Goal: Task Accomplishment & Management: Manage account settings

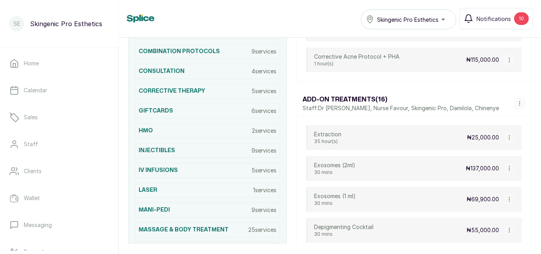
scroll to position [269, 0]
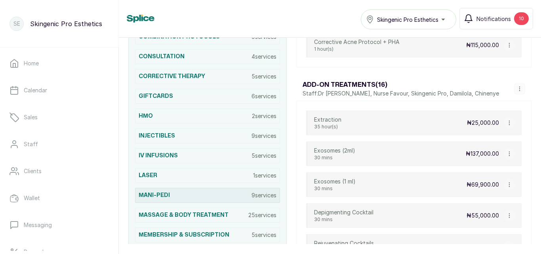
click at [255, 191] on p "9 services" at bounding box center [264, 195] width 25 height 8
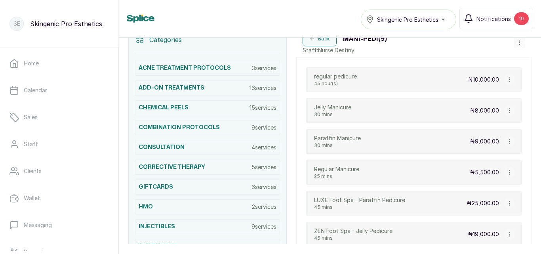
scroll to position [169, 0]
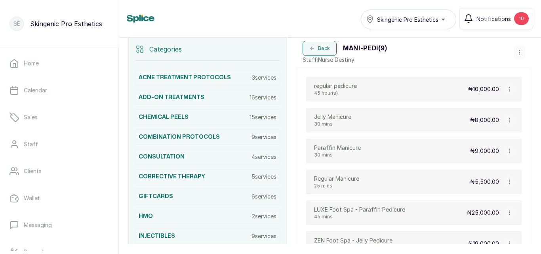
click at [507, 90] on icon "button" at bounding box center [510, 89] width 6 height 6
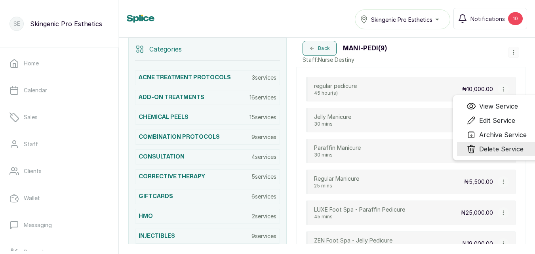
click at [496, 148] on span "Delete Service" at bounding box center [501, 149] width 44 height 10
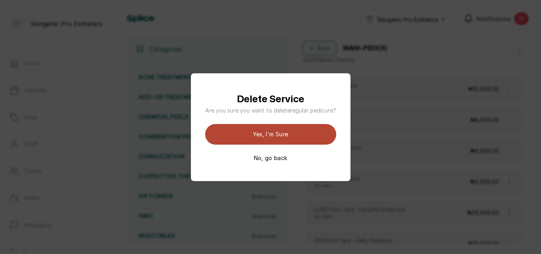
click at [297, 137] on button "Yes, I'm sure" at bounding box center [270, 134] width 131 height 21
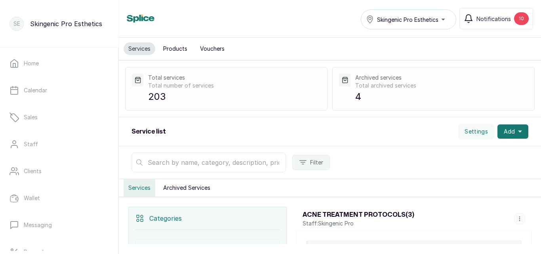
click at [196, 161] on input "text" at bounding box center [209, 163] width 154 height 20
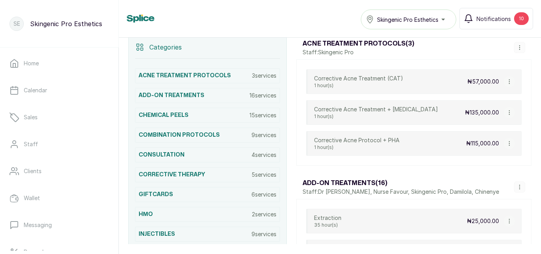
scroll to position [170, 0]
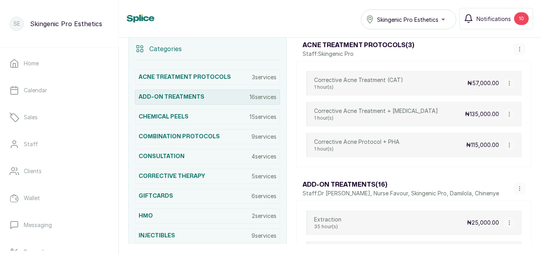
click at [250, 95] on p "16 services" at bounding box center [263, 97] width 27 height 8
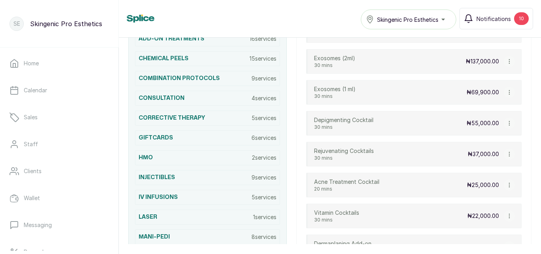
scroll to position [0, 0]
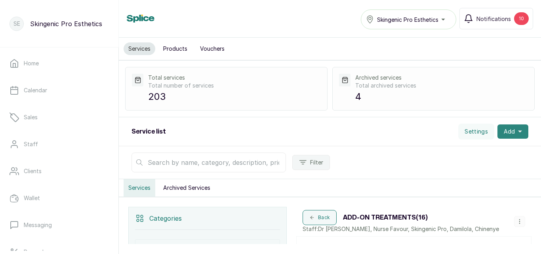
click at [511, 127] on button "Add" at bounding box center [513, 131] width 31 height 14
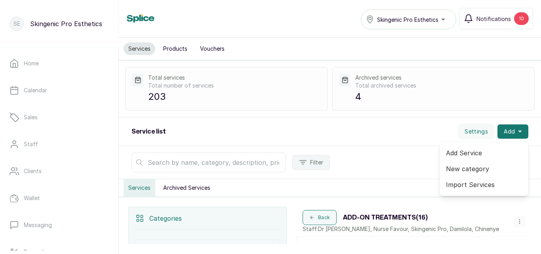
click at [467, 153] on span "Add Service" at bounding box center [484, 153] width 76 height 10
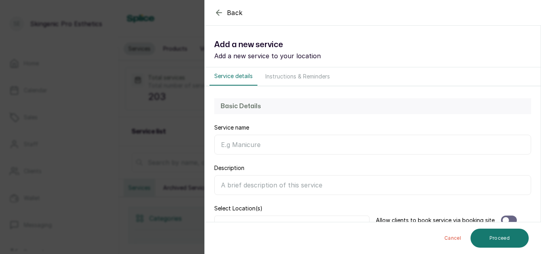
click at [353, 145] on input "Service name" at bounding box center [372, 145] width 317 height 20
type input "a"
type input "A"
type input "Acne Care Ampoules"
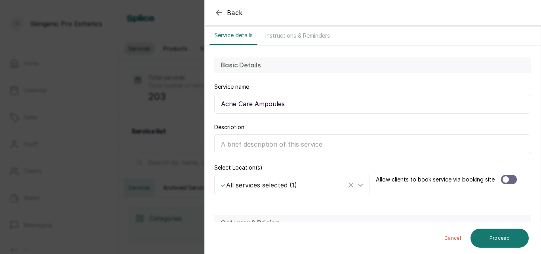
scroll to position [42, 0]
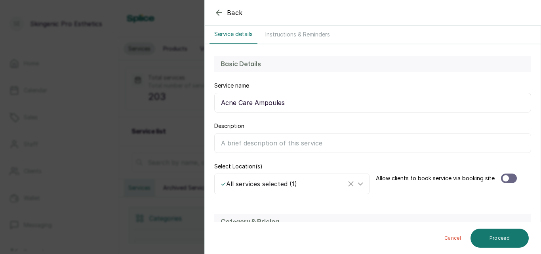
click at [508, 177] on div at bounding box center [509, 178] width 16 height 10
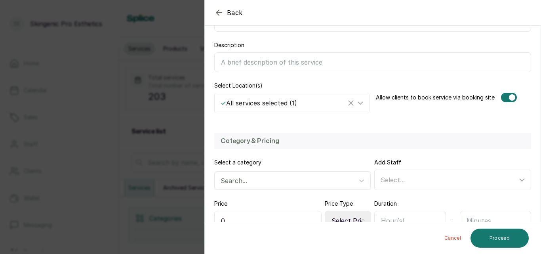
scroll to position [123, 0]
click at [358, 181] on icon at bounding box center [362, 180] width 8 height 8
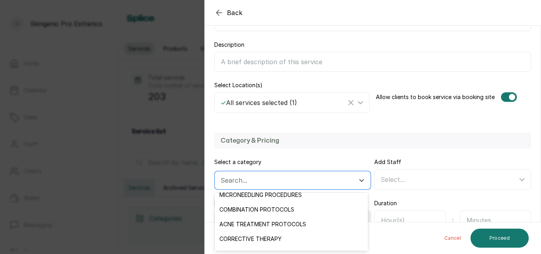
scroll to position [282, 0]
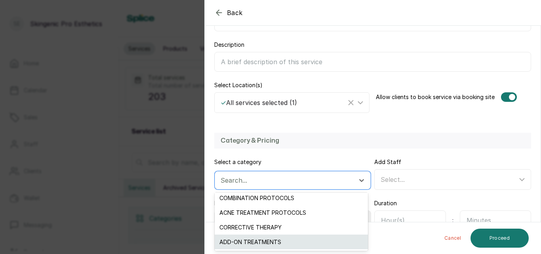
click at [296, 244] on div "ADD-ON TREATMENTS" at bounding box center [291, 241] width 153 height 15
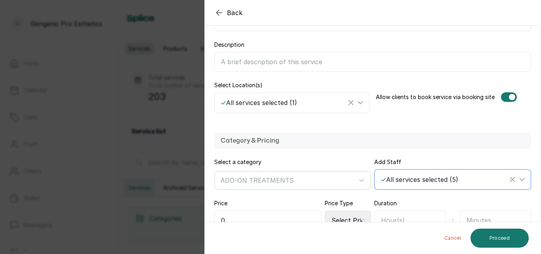
click at [517, 176] on icon at bounding box center [522, 180] width 10 height 10
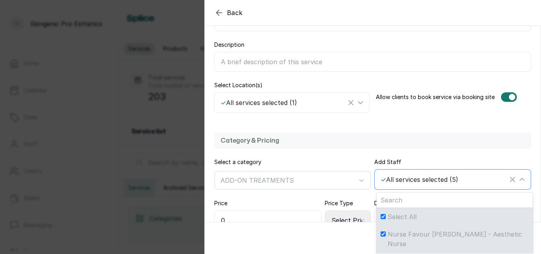
click at [404, 215] on span "Select All" at bounding box center [402, 217] width 29 height 10
click at [386, 215] on input "Select All" at bounding box center [383, 216] width 5 height 5
checkbox input "false"
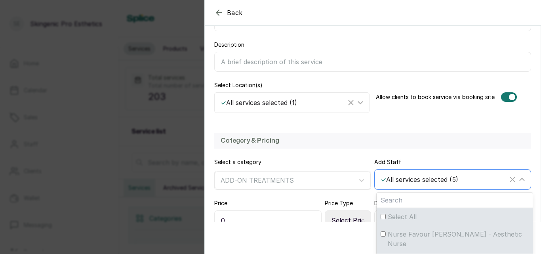
checkbox input "false"
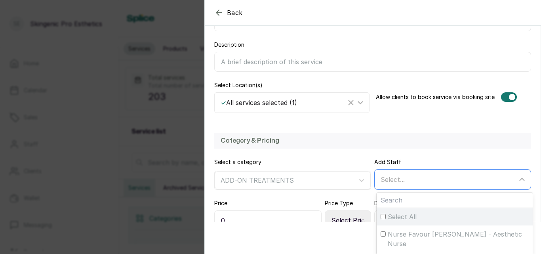
click at [404, 215] on span "Select All" at bounding box center [402, 217] width 29 height 10
click at [386, 215] on input "Select All" at bounding box center [383, 216] width 5 height 5
checkbox input "true"
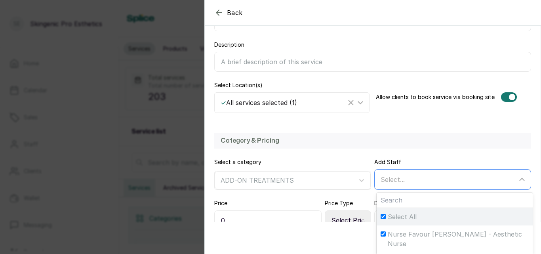
checkbox input "true"
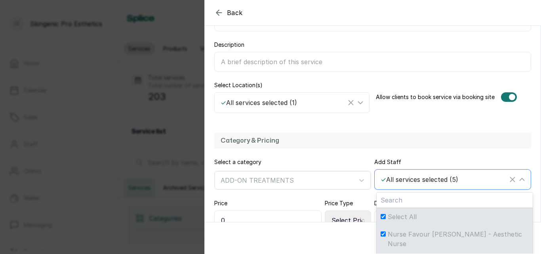
click at [404, 215] on span "Select All" at bounding box center [402, 217] width 29 height 10
click at [386, 215] on input "Select All" at bounding box center [383, 216] width 5 height 5
checkbox input "false"
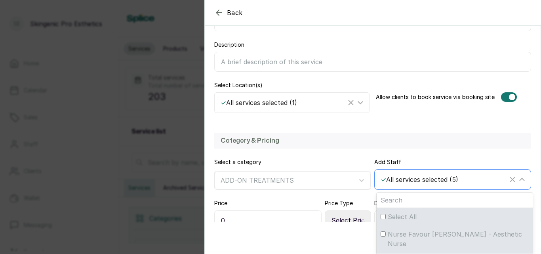
checkbox input "false"
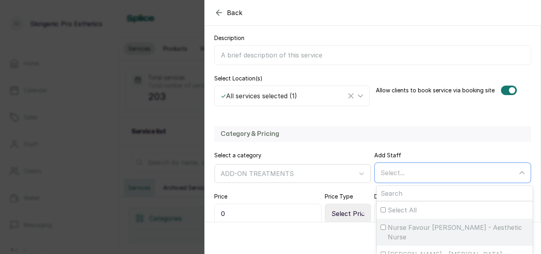
scroll to position [181, 0]
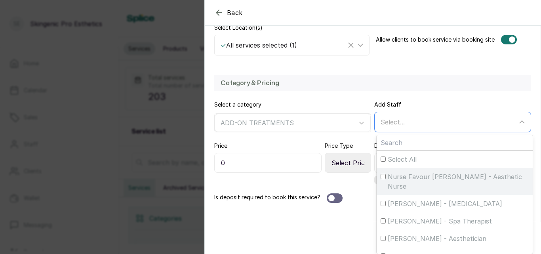
click at [382, 180] on div "Nurse Favour Ashe - Aesthetic Nurse" at bounding box center [455, 181] width 148 height 19
click at [382, 179] on input "Nurse Favour Ashe - Aesthetic Nurse" at bounding box center [383, 176] width 5 height 5
checkbox input "true"
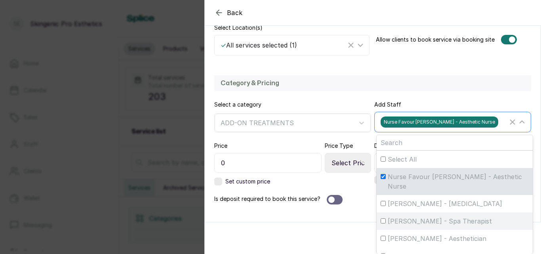
click at [381, 218] on input "Chinenye O. - Spa Therapist" at bounding box center [383, 220] width 5 height 5
checkbox input "true"
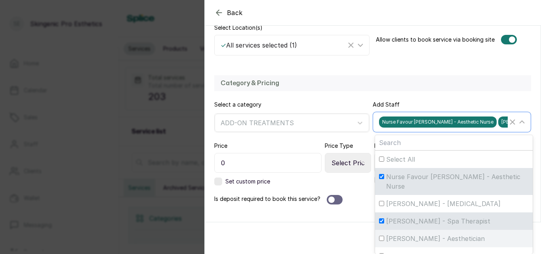
click at [379, 236] on input "Damilola F. - Aesthetician" at bounding box center [381, 238] width 5 height 5
checkbox input "true"
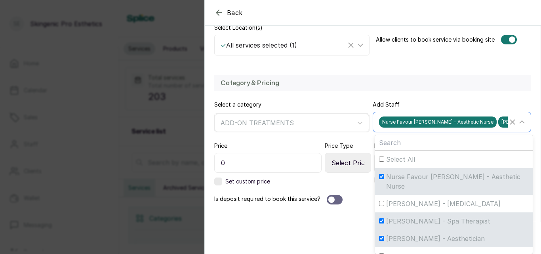
scroll to position [2, 0]
click at [381, 252] on input "Skingenic Pro Esthetics - Aesthetician" at bounding box center [381, 254] width 5 height 5
checkbox input "true"
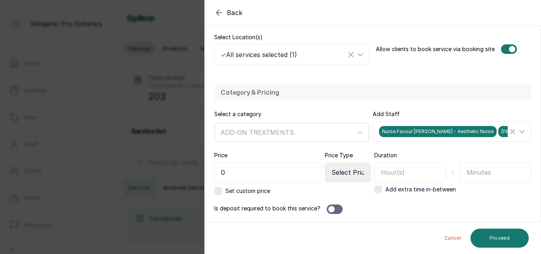
scroll to position [171, 0]
click at [289, 167] on input "0" at bounding box center [267, 172] width 107 height 20
click at [288, 170] on input "0" at bounding box center [267, 172] width 107 height 20
type input "0"
type input "47,000"
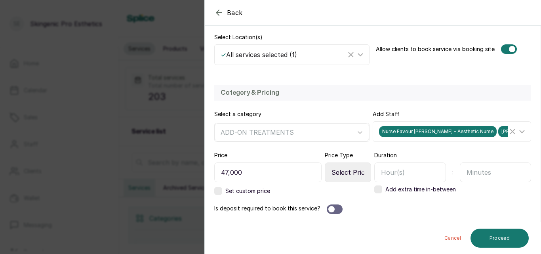
click at [357, 174] on select "Select Price Type Fixed From" at bounding box center [348, 172] width 46 height 20
select select "fixed"
click at [325, 162] on select "Select Price Type Fixed From" at bounding box center [348, 172] width 46 height 20
click at [405, 170] on input "text" at bounding box center [410, 172] width 72 height 20
type input "0"
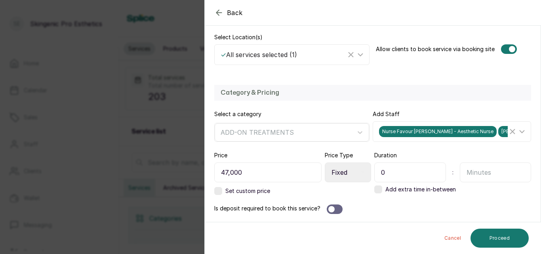
click at [467, 171] on input "text" at bounding box center [496, 172] width 72 height 20
type input "30"
click at [333, 207] on div at bounding box center [335, 209] width 16 height 10
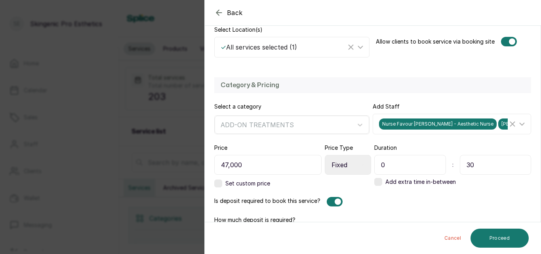
scroll to position [212, 0]
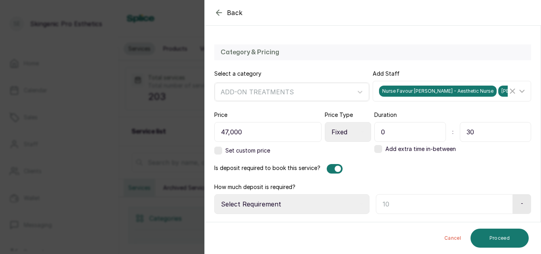
click at [453, 204] on input "text" at bounding box center [444, 204] width 137 height 20
click at [353, 203] on select "Select Requirement Percentage Fixed Amount" at bounding box center [291, 204] width 155 height 20
select select "percentage"
click at [214, 194] on select "Select Requirement Percentage Fixed Amount" at bounding box center [291, 204] width 155 height 20
click at [315, 229] on div "Cancel Proceed" at bounding box center [373, 238] width 337 height 32
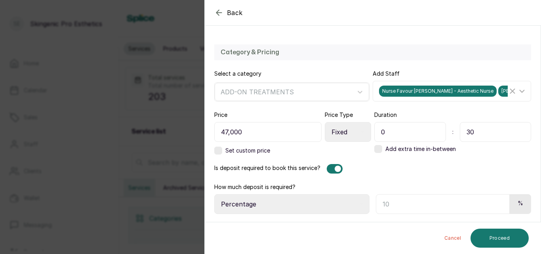
click at [390, 205] on input "text" at bounding box center [443, 204] width 134 height 20
type input "50"
click at [501, 233] on button "Proceed" at bounding box center [500, 238] width 58 height 19
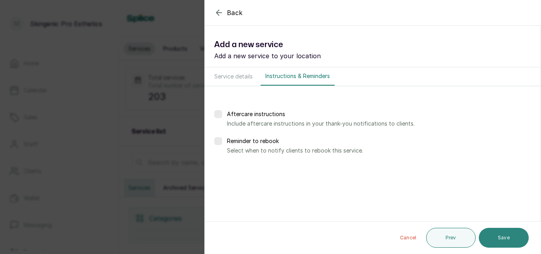
click at [498, 233] on button "Save" at bounding box center [504, 238] width 50 height 20
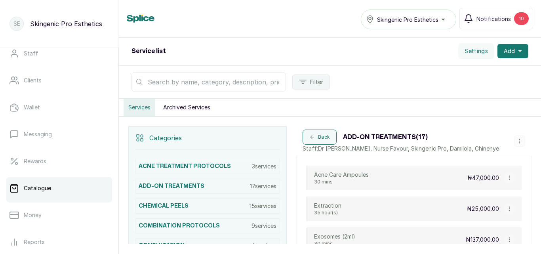
scroll to position [95, 0]
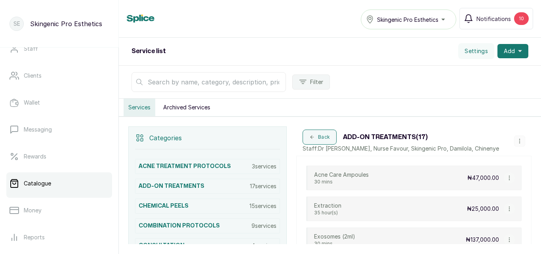
click at [81, 185] on link "Catalogue" at bounding box center [59, 183] width 106 height 22
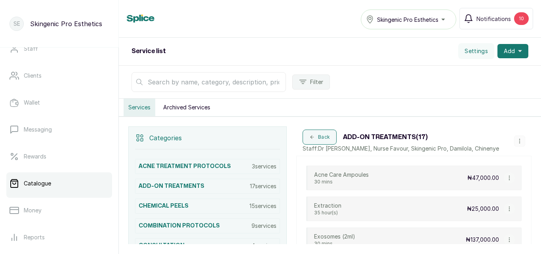
click at [81, 185] on link "Catalogue" at bounding box center [59, 183] width 106 height 22
click at [308, 131] on button "Back" at bounding box center [320, 137] width 34 height 15
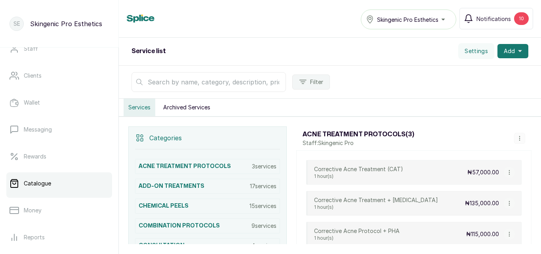
scroll to position [169, 0]
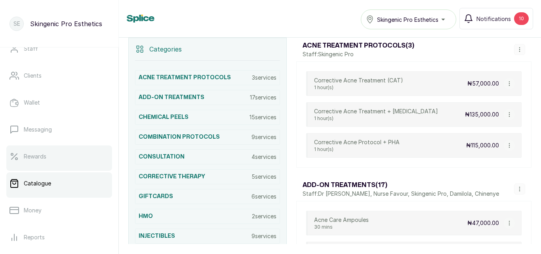
click at [74, 152] on link "Rewards" at bounding box center [59, 156] width 106 height 22
